Goal: Manage account settings

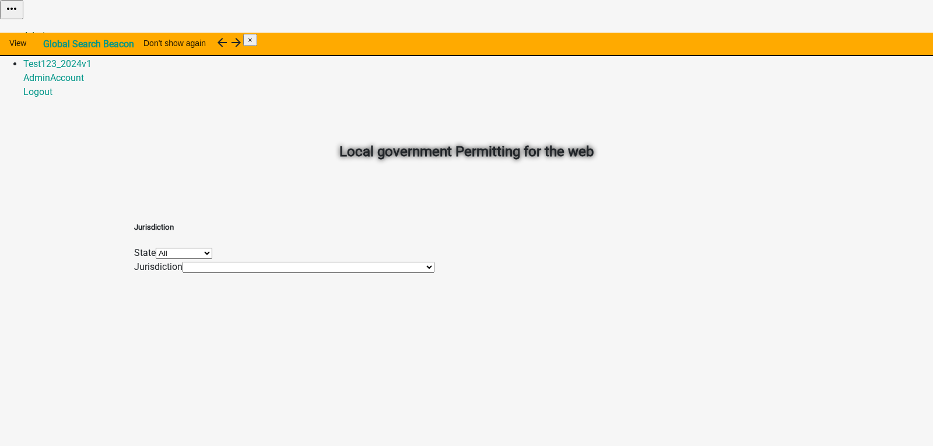
click at [50, 30] on link "Admin" at bounding box center [36, 35] width 27 height 11
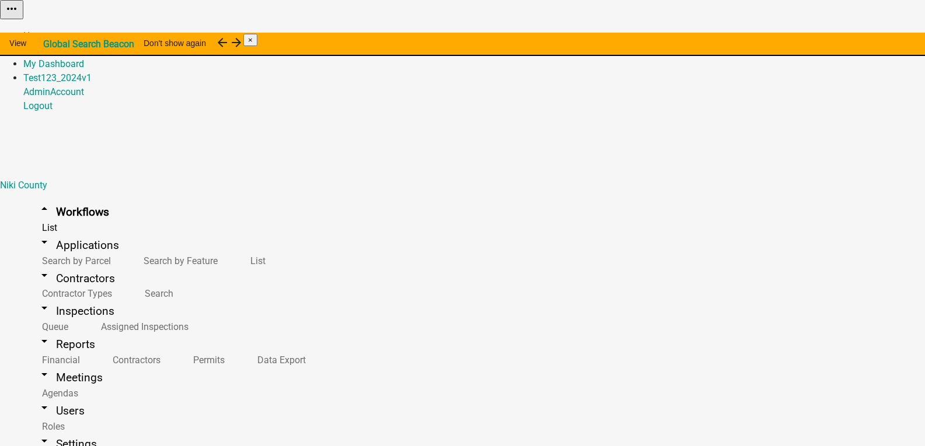
click at [50, 44] on link "Admin" at bounding box center [36, 49] width 27 height 11
select select "3"
select select
click at [48, 397] on link "arrow_drop_down Users" at bounding box center [60, 410] width 75 height 27
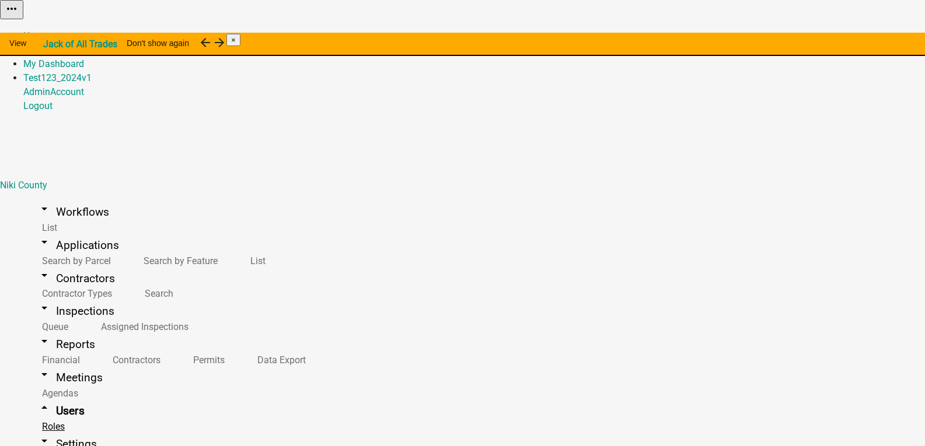
click at [44, 414] on link "Roles" at bounding box center [50, 426] width 55 height 25
click at [48, 414] on link "Roles" at bounding box center [50, 426] width 55 height 25
select select "5: purple"
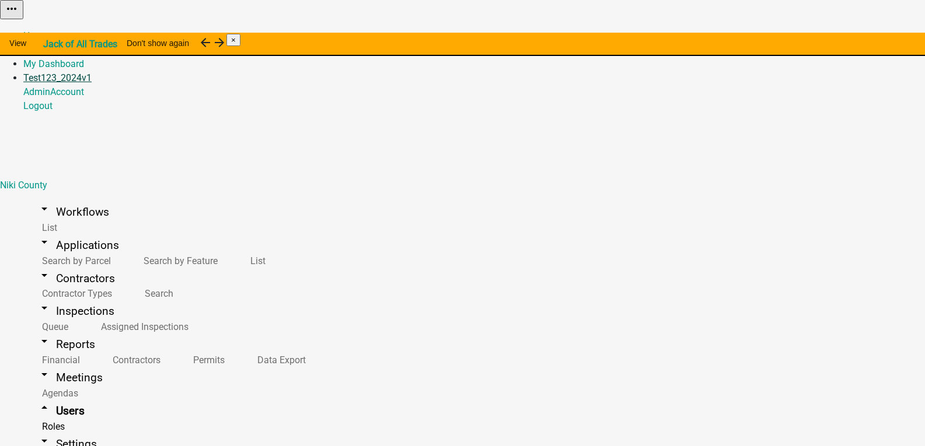
click at [92, 72] on link "Test123_2024v1" at bounding box center [57, 77] width 68 height 11
click at [53, 111] on link "Logout" at bounding box center [37, 105] width 29 height 11
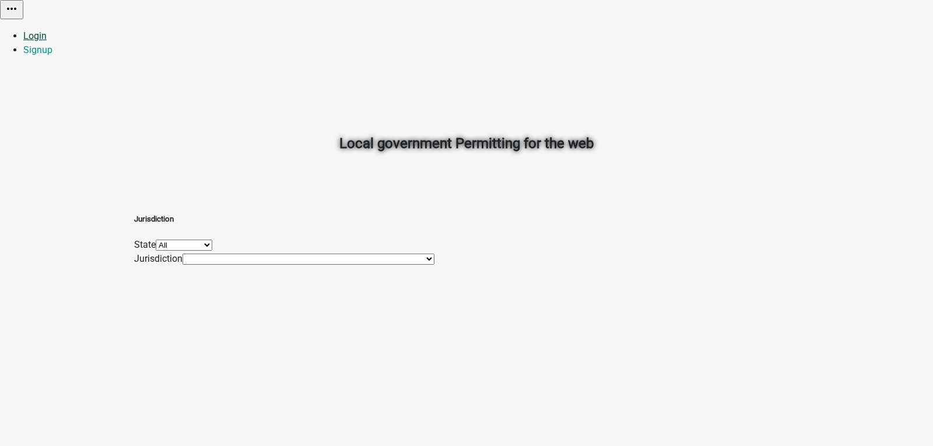
click at [47, 30] on link "Login" at bounding box center [34, 35] width 23 height 11
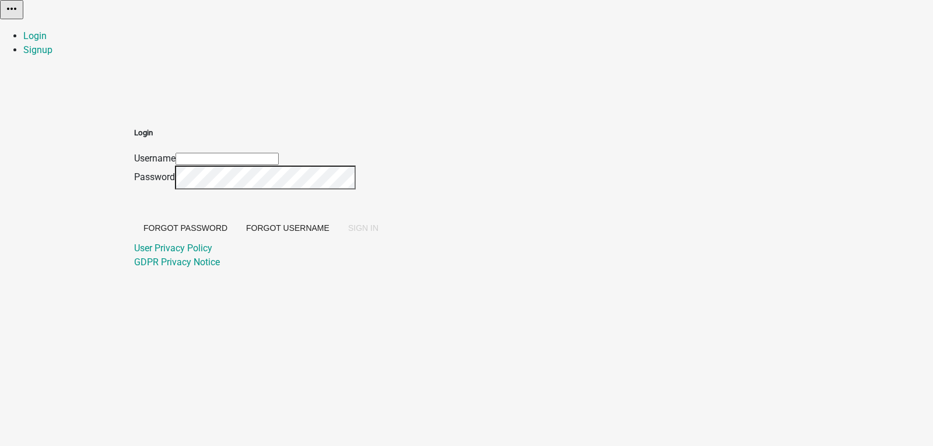
click at [279, 153] on input "Username" at bounding box center [227, 159] width 103 height 12
type input "[EMAIL_ADDRESS][DOMAIN_NAME]"
click at [339, 218] on button "SIGN IN" at bounding box center [363, 228] width 49 height 21
